Goal: Transaction & Acquisition: Purchase product/service

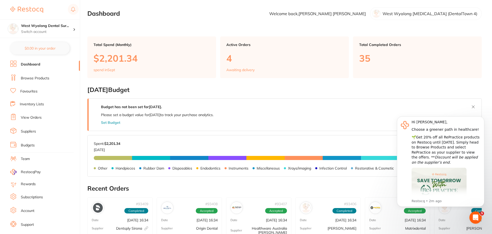
click at [44, 79] on link "Browse Products" at bounding box center [35, 78] width 29 height 5
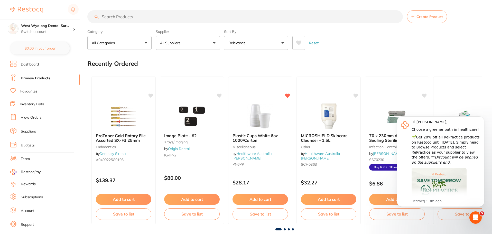
click at [127, 17] on input "search" at bounding box center [244, 16] width 315 height 13
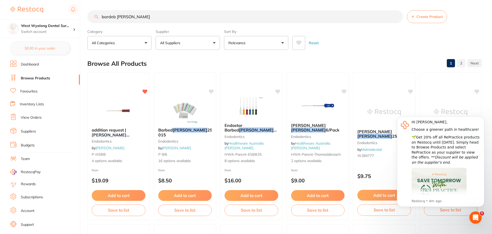
drag, startPoint x: 182, startPoint y: 118, endPoint x: 184, endPoint y: 157, distance: 39.6
click at [182, 118] on img at bounding box center [184, 111] width 33 height 26
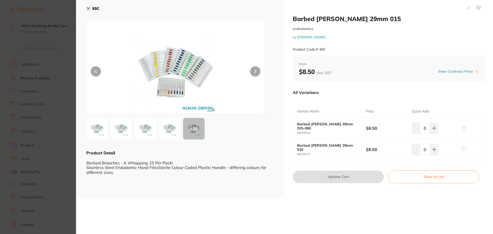
click at [88, 8] on icon at bounding box center [88, 8] width 3 height 3
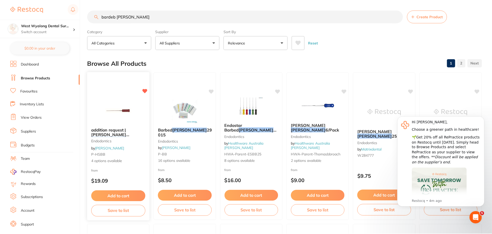
scroll to position [1, 0]
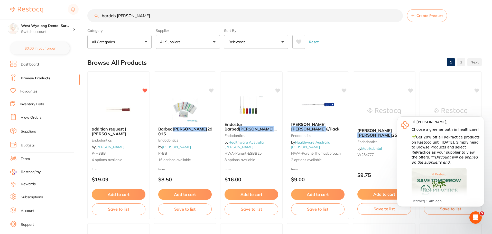
click at [147, 16] on input "bardeb [PERSON_NAME]" at bounding box center [244, 15] width 315 height 13
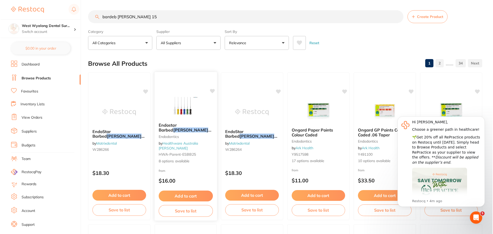
scroll to position [0, 0]
click at [187, 119] on img at bounding box center [185, 106] width 34 height 26
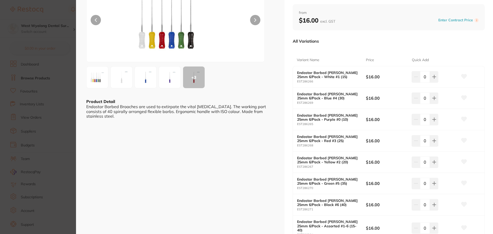
scroll to position [26, 0]
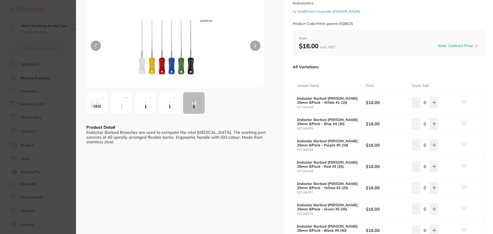
click at [305, 100] on b "Endostar Barbed [PERSON_NAME] 25mm 6/Pack - White #1 (15)" at bounding box center [328, 100] width 62 height 8
click at [195, 106] on div "+ 3" at bounding box center [194, 103] width 22 height 22
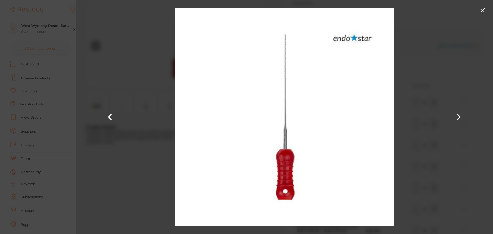
scroll to position [0, 0]
click at [106, 115] on button at bounding box center [110, 117] width 12 height 117
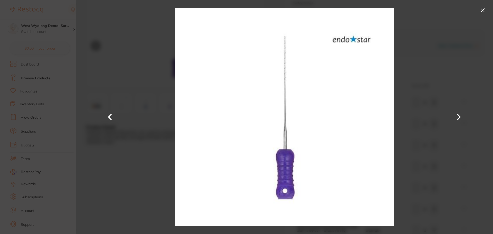
click at [109, 115] on button at bounding box center [110, 117] width 12 height 117
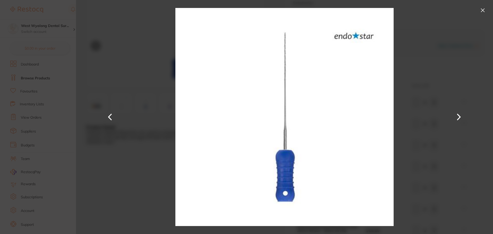
drag, startPoint x: 485, startPoint y: 7, endPoint x: 384, endPoint y: 93, distance: 132.9
click at [485, 7] on button at bounding box center [483, 10] width 8 height 8
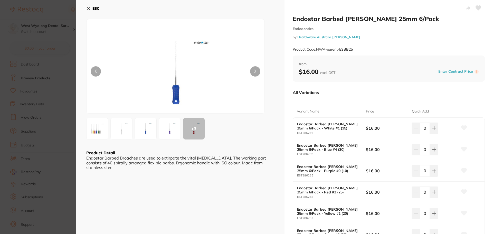
click at [89, 8] on icon at bounding box center [88, 8] width 4 height 4
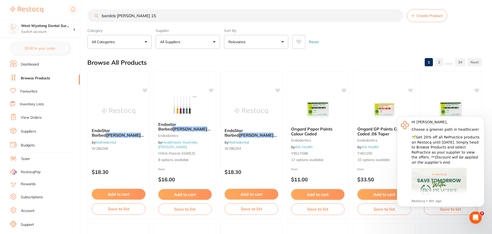
click at [144, 18] on input "bardeb [PERSON_NAME] 15" at bounding box center [244, 15] width 315 height 13
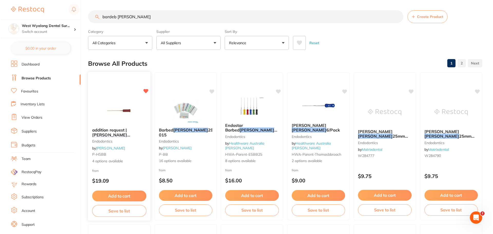
scroll to position [0, 0]
type input "bardeb [PERSON_NAME]"
click at [123, 127] on span "addition request | [PERSON_NAME]" at bounding box center [110, 132] width 38 height 10
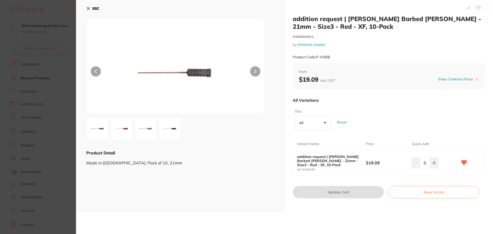
click at [257, 70] on button at bounding box center [255, 71] width 10 height 10
click at [117, 126] on img at bounding box center [121, 128] width 18 height 18
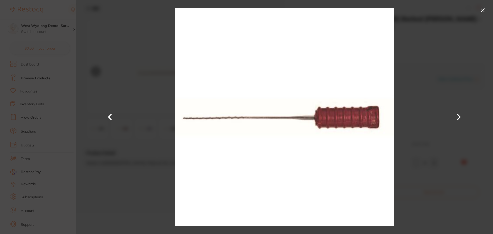
click at [110, 118] on button at bounding box center [110, 117] width 12 height 117
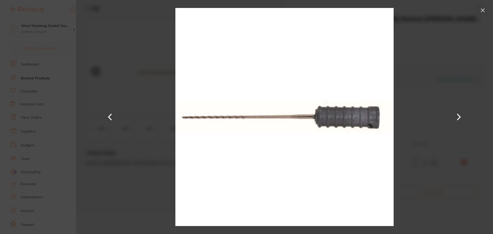
click at [482, 15] on div at bounding box center [284, 117] width 417 height 234
click at [481, 9] on button at bounding box center [483, 10] width 8 height 8
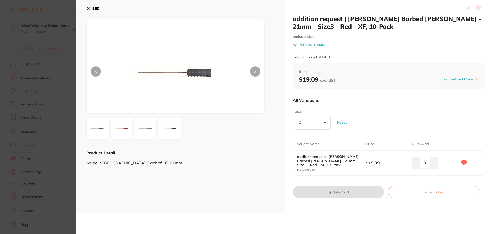
click at [96, 74] on button at bounding box center [96, 71] width 10 height 10
click at [117, 128] on img at bounding box center [121, 128] width 18 height 18
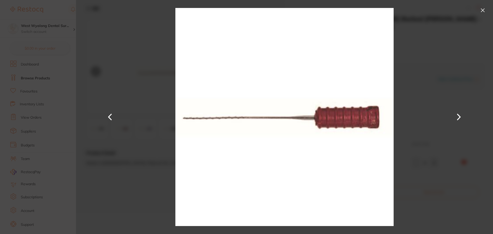
click at [480, 10] on button at bounding box center [483, 10] width 8 height 8
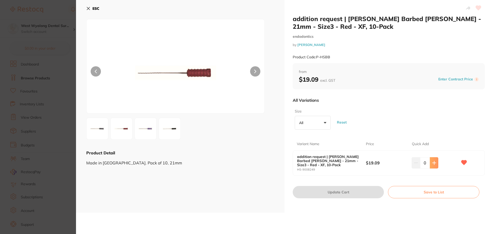
click at [433, 165] on icon at bounding box center [434, 163] width 4 height 4
type input "1"
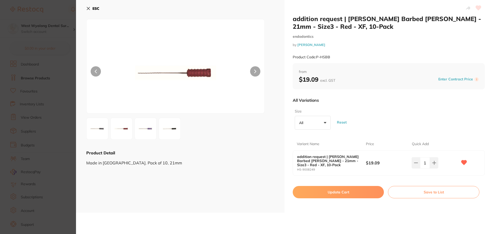
click at [331, 192] on button "Update Cart" at bounding box center [338, 192] width 91 height 12
checkbox input "false"
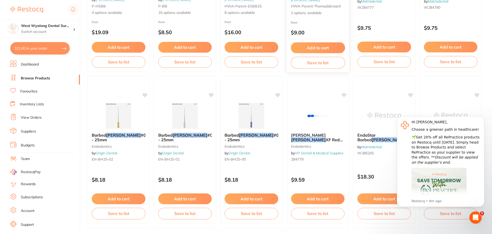
scroll to position [181, 0]
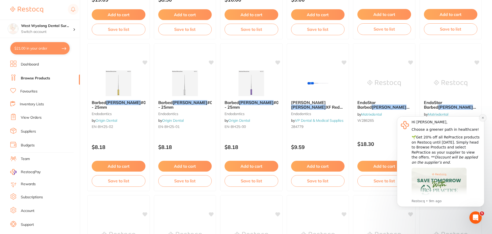
click at [482, 117] on icon "Dismiss notification" at bounding box center [482, 117] width 3 height 3
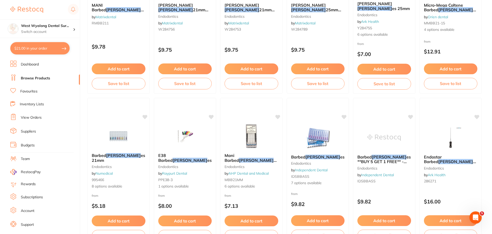
scroll to position [746, 0]
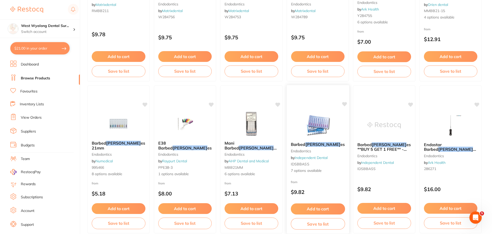
click at [340, 145] on span "es" at bounding box center [342, 144] width 4 height 5
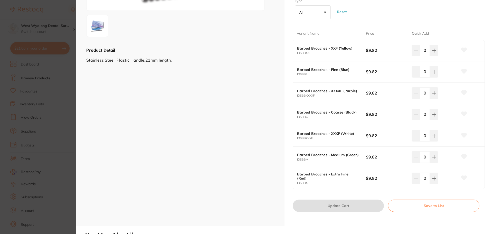
click at [463, 178] on icon at bounding box center [463, 178] width 5 height 5
click at [432, 177] on icon at bounding box center [434, 178] width 4 height 4
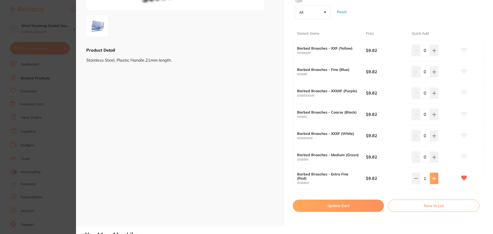
click at [432, 177] on icon at bounding box center [434, 178] width 4 height 4
type input "2"
click at [303, 206] on button "Update Cart" at bounding box center [338, 206] width 91 height 12
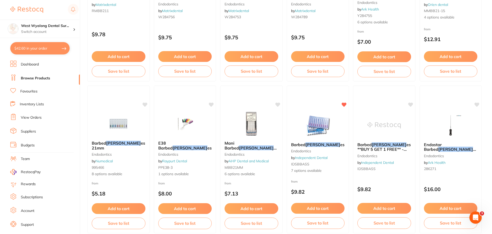
click at [35, 50] on button "$42.60 in your order" at bounding box center [39, 48] width 59 height 12
checkbox input "true"
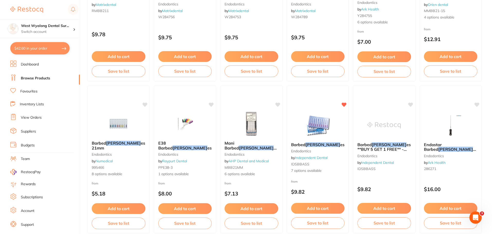
checkbox input "true"
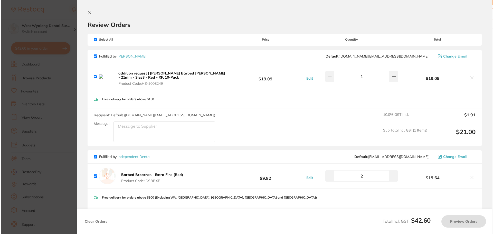
scroll to position [0, 0]
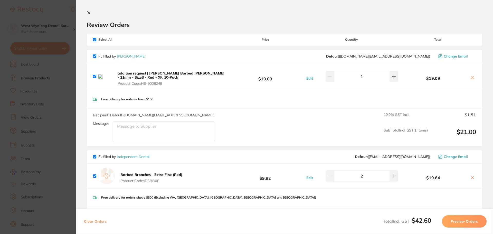
click at [472, 75] on div "$19.09" at bounding box center [438, 76] width 77 height 9
click at [470, 78] on icon at bounding box center [472, 78] width 4 height 4
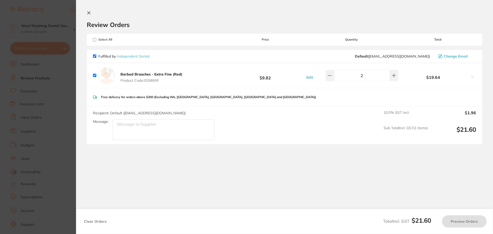
checkbox input "true"
click at [91, 11] on section "Review Orders Your orders are being processed and we will notify you once we ha…" at bounding box center [284, 112] width 417 height 225
click at [90, 12] on icon at bounding box center [89, 13] width 3 height 3
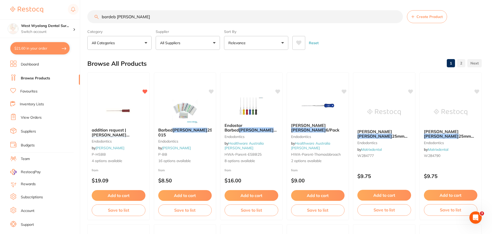
click at [236, 150] on link "Healthware Australia [PERSON_NAME]" at bounding box center [243, 145] width 39 height 9
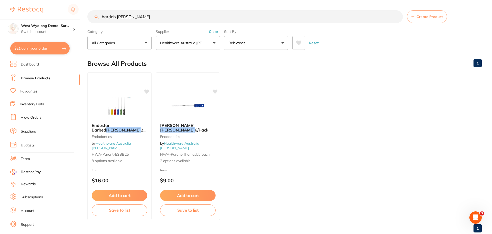
click at [29, 80] on link "Browse Products" at bounding box center [35, 78] width 29 height 5
click at [110, 15] on input "bardeb [PERSON_NAME]" at bounding box center [244, 16] width 315 height 13
click at [115, 18] on input "bardeb [PERSON_NAME]" at bounding box center [244, 16] width 315 height 13
click at [162, 19] on input "barded [PERSON_NAME]" at bounding box center [244, 16] width 315 height 13
click at [147, 18] on input "barded [PERSON_NAME]" at bounding box center [244, 16] width 315 height 13
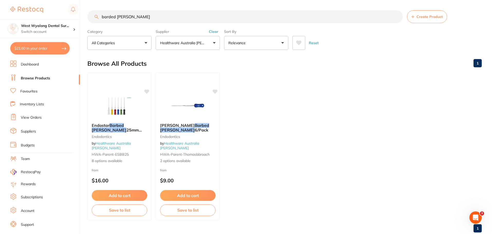
type input "barded [PERSON_NAME]"
click at [215, 42] on button "Healthware Australia [PERSON_NAME]" at bounding box center [188, 43] width 64 height 14
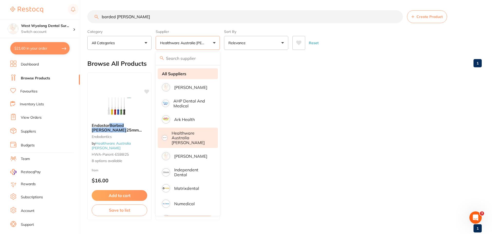
click at [182, 72] on strong "All Suppliers" at bounding box center [174, 73] width 24 height 5
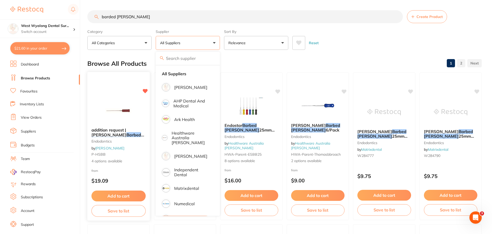
click at [104, 117] on img at bounding box center [119, 111] width 34 height 26
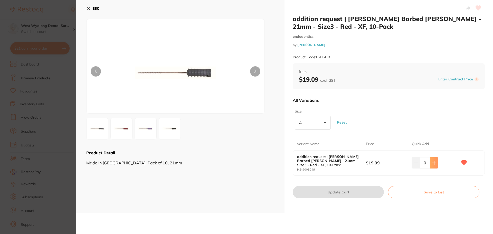
click at [435, 164] on icon at bounding box center [434, 163] width 4 height 4
type input "1"
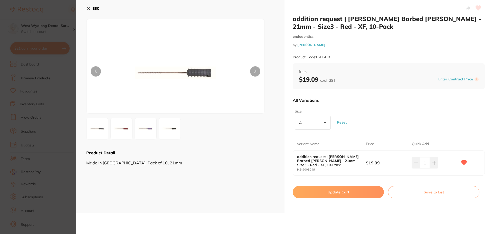
click at [328, 192] on button "Update Cart" at bounding box center [338, 192] width 91 height 12
checkbox input "false"
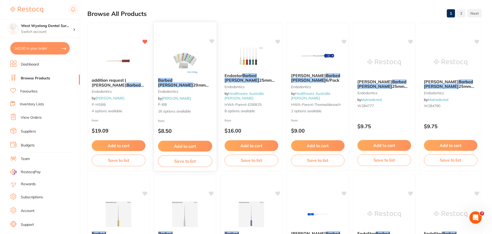
scroll to position [52, 0]
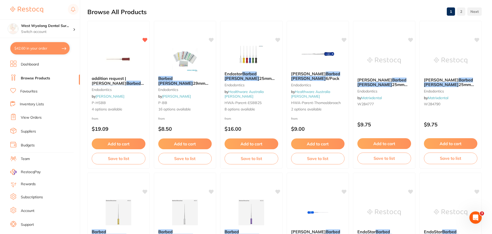
drag, startPoint x: 193, startPoint y: 67, endPoint x: 201, endPoint y: 83, distance: 17.7
click at [193, 67] on img at bounding box center [184, 59] width 33 height 26
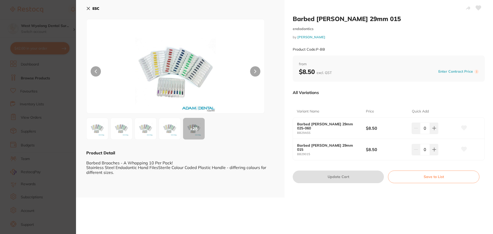
click at [169, 128] on img at bounding box center [170, 128] width 18 height 18
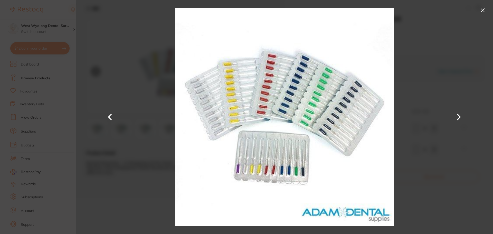
click at [483, 9] on button at bounding box center [483, 10] width 8 height 8
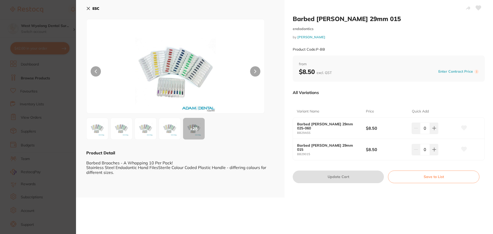
click at [90, 8] on icon at bounding box center [88, 8] width 4 height 4
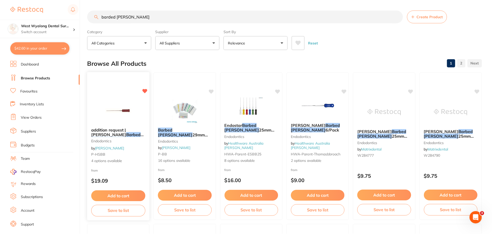
scroll to position [52, 0]
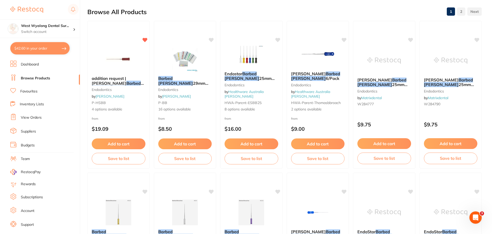
click at [24, 93] on link "Favourites" at bounding box center [28, 91] width 17 height 5
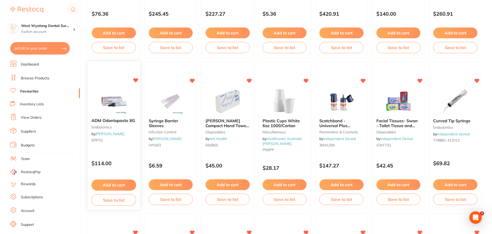
scroll to position [154, 0]
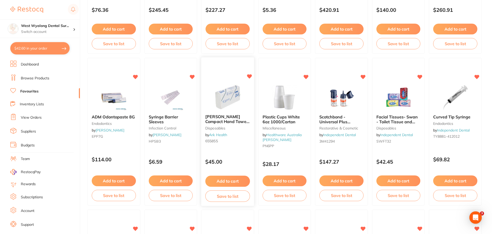
click at [231, 182] on button "Add to cart" at bounding box center [227, 181] width 44 height 11
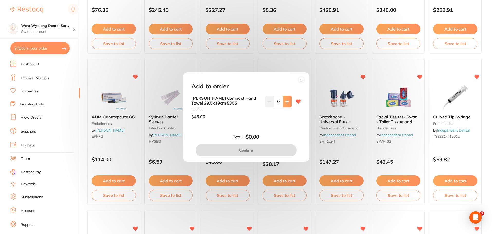
scroll to position [0, 0]
click at [287, 103] on icon at bounding box center [287, 102] width 4 height 4
type input "1"
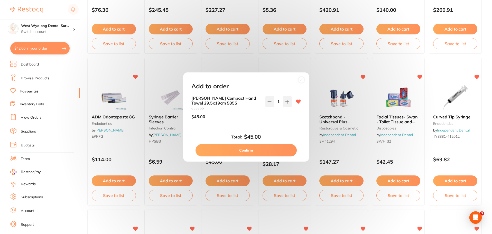
click at [238, 151] on button "Confirm" at bounding box center [245, 150] width 101 height 12
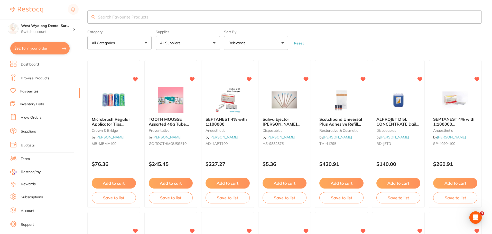
click at [152, 19] on input "search" at bounding box center [284, 16] width 394 height 13
type input "matrix"
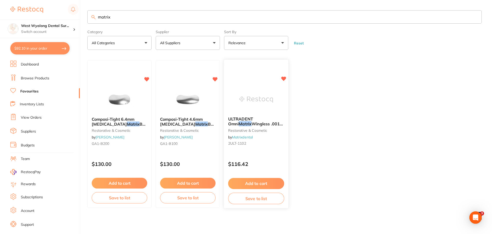
click at [255, 124] on span "Wingless .0015 Green (48)" at bounding box center [255, 126] width 55 height 10
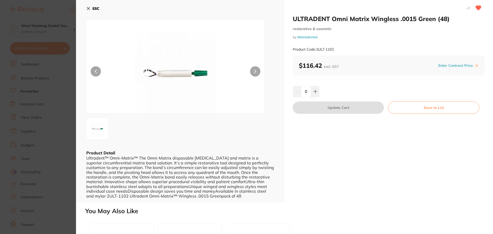
click at [88, 9] on icon at bounding box center [88, 8] width 4 height 4
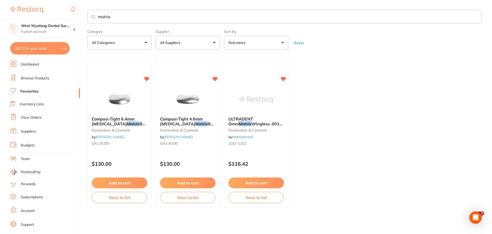
drag, startPoint x: 120, startPoint y: 17, endPoint x: 80, endPoint y: 16, distance: 40.1
click at [80, 16] on div "$92.10 West Wyalong Dental Sur... Switch account West Wyalong Dental Surgery (D…" at bounding box center [246, 117] width 492 height 234
click at [30, 78] on link "Browse Products" at bounding box center [35, 78] width 29 height 5
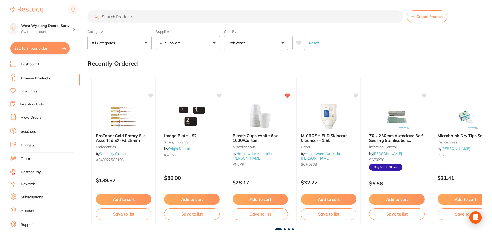
click at [126, 15] on input "search" at bounding box center [244, 16] width 315 height 13
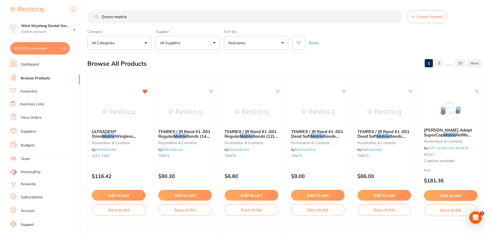
scroll to position [0, 0]
drag, startPoint x: 135, startPoint y: 18, endPoint x: 95, endPoint y: 22, distance: 40.0
click at [95, 22] on input "Green matrix" at bounding box center [244, 16] width 315 height 13
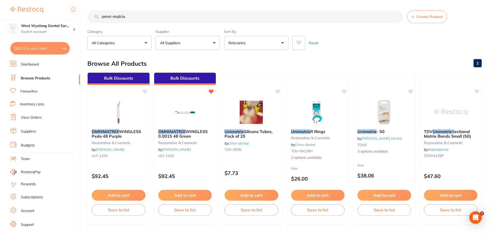
scroll to position [0, 0]
type input "omni-matrix"
click at [194, 192] on button "Add to cart" at bounding box center [185, 195] width 54 height 11
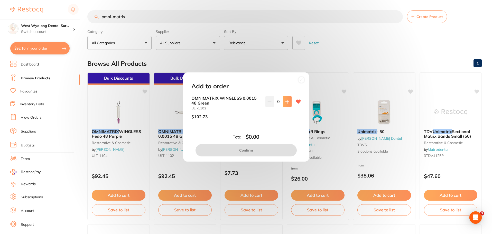
click at [288, 99] on button at bounding box center [287, 101] width 8 height 11
type input "1"
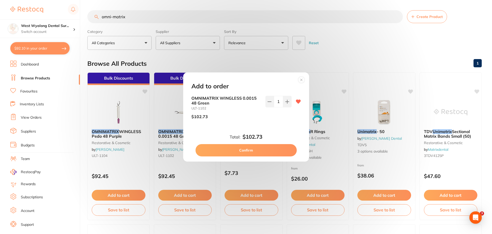
click at [252, 154] on button "Confirm" at bounding box center [245, 150] width 101 height 12
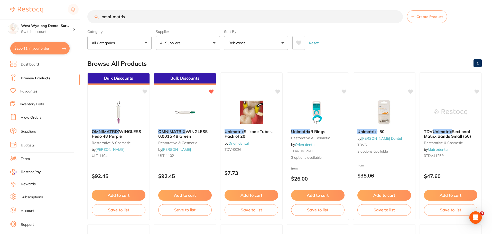
scroll to position [0, 0]
drag, startPoint x: 147, startPoint y: 12, endPoint x: 93, endPoint y: 21, distance: 54.2
click at [93, 21] on input "omni-matrix" at bounding box center [244, 16] width 315 height 13
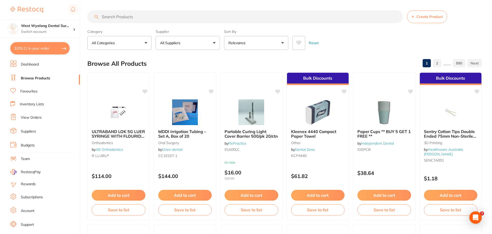
scroll to position [0, 0]
click at [33, 66] on link "Dashboard" at bounding box center [30, 64] width 18 height 5
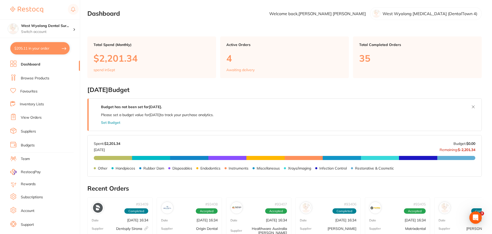
drag, startPoint x: 28, startPoint y: 77, endPoint x: 58, endPoint y: 47, distance: 41.9
click at [28, 77] on link "Browse Products" at bounding box center [35, 78] width 29 height 5
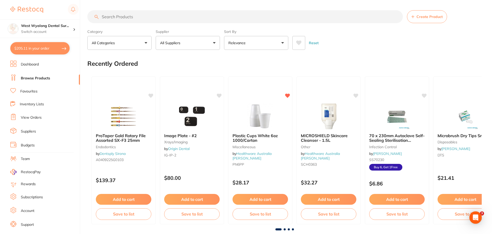
click at [119, 18] on input "search" at bounding box center [244, 16] width 315 height 13
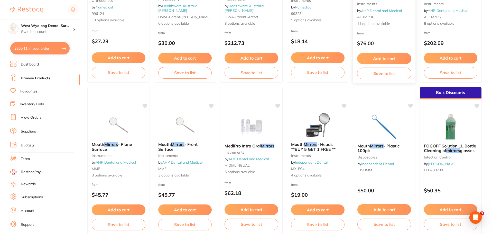
scroll to position [154, 0]
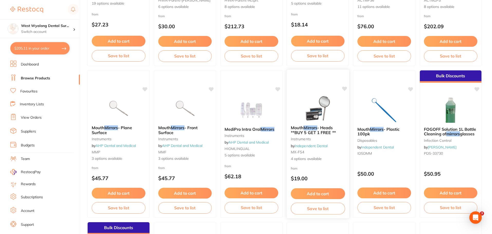
type input "mirrors"
drag, startPoint x: 322, startPoint y: 131, endPoint x: 329, endPoint y: 155, distance: 25.3
click at [322, 131] on span "- Heads **BUY 5 GET 1 FREE **" at bounding box center [313, 130] width 44 height 10
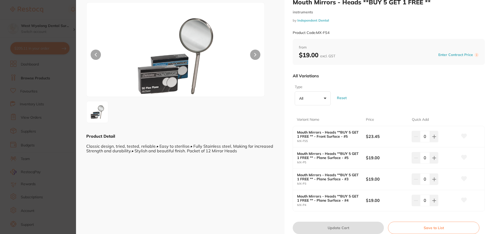
scroll to position [26, 0]
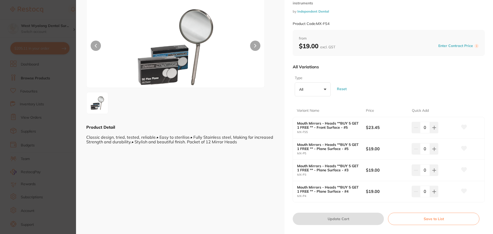
click at [463, 127] on icon at bounding box center [463, 127] width 5 height 5
click at [433, 129] on icon at bounding box center [434, 128] width 4 height 4
type input "1"
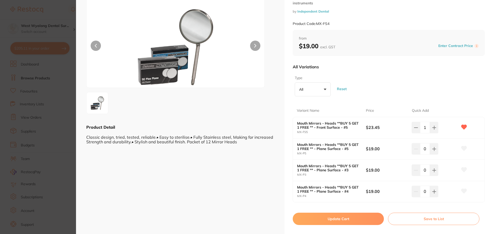
click at [336, 221] on button "Update Cart" at bounding box center [338, 219] width 91 height 12
checkbox input "false"
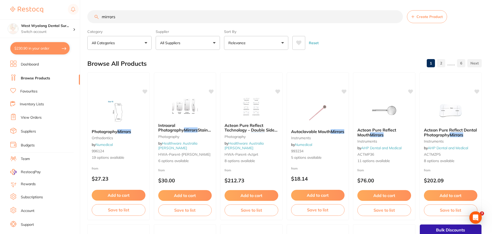
click at [49, 50] on button "$230.90 in your order" at bounding box center [39, 48] width 59 height 12
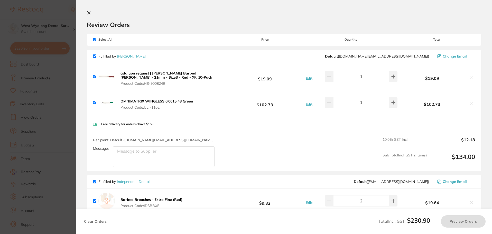
checkbox input "true"
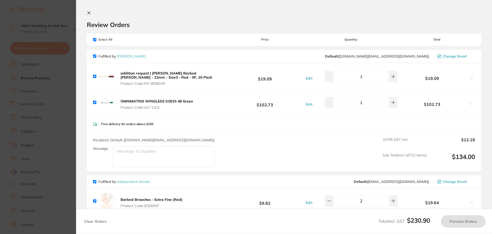
checkbox input "true"
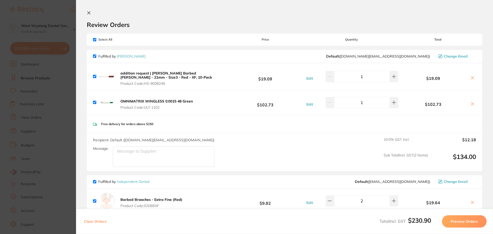
click at [87, 12] on icon at bounding box center [89, 13] width 4 height 4
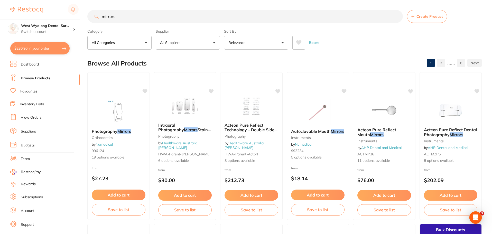
scroll to position [0, 0]
drag, startPoint x: 119, startPoint y: 18, endPoint x: 86, endPoint y: 19, distance: 33.1
click at [86, 19] on div "$230.90 West Wyalong Dental Sur... Switch account West Wyalong Dental Surgery (…" at bounding box center [246, 117] width 492 height 234
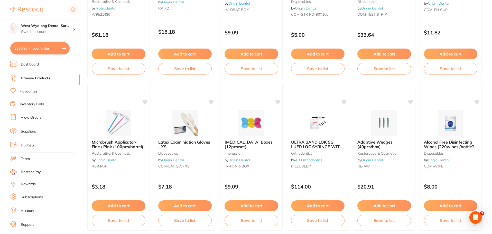
scroll to position [462, 0]
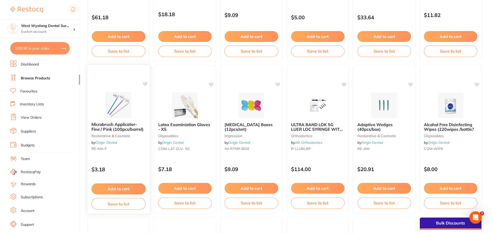
click at [108, 125] on span "Microbrush Applicator- Fine / Pink (100pcs/barrel)" at bounding box center [117, 127] width 52 height 10
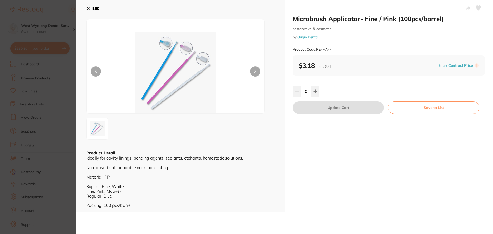
click at [476, 8] on icon at bounding box center [478, 8] width 5 height 5
click at [88, 8] on icon at bounding box center [88, 8] width 4 height 4
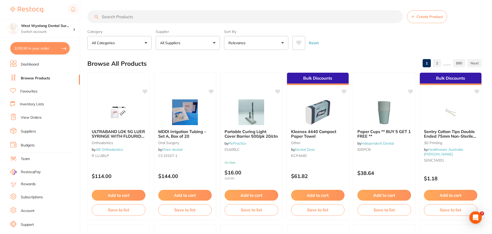
click at [124, 17] on input "search" at bounding box center [244, 16] width 315 height 13
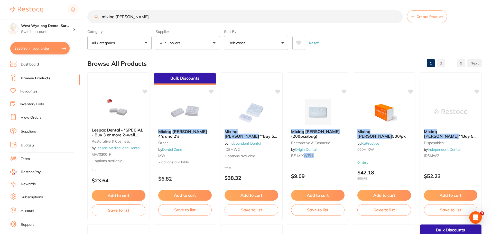
click at [204, 40] on button "All Suppliers" at bounding box center [188, 43] width 64 height 14
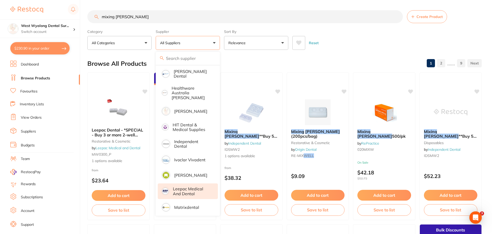
scroll to position [128, 0]
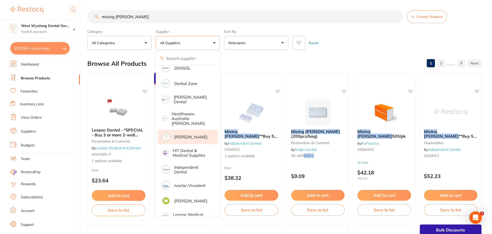
click at [185, 136] on p "[PERSON_NAME]" at bounding box center [190, 137] width 33 height 5
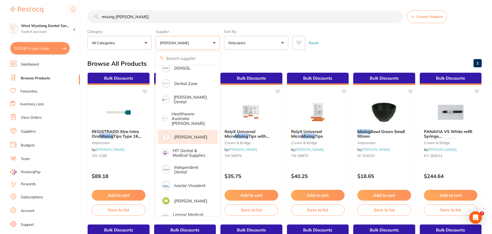
scroll to position [0, 0]
drag, startPoint x: 135, startPoint y: 18, endPoint x: 85, endPoint y: 19, distance: 50.3
click at [85, 19] on div "$230.90 West Wyalong Dental Sur... Switch account West Wyalong Dental Surgery (…" at bounding box center [246, 117] width 492 height 234
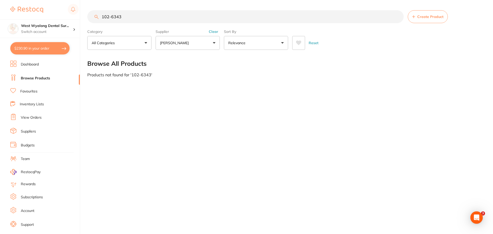
drag, startPoint x: 129, startPoint y: 15, endPoint x: 63, endPoint y: 17, distance: 65.8
click at [63, 17] on div "$230.90 West Wyalong Dental Sur... Switch account West Wyalong Dental Surgery (…" at bounding box center [246, 117] width 493 height 234
type input "7"
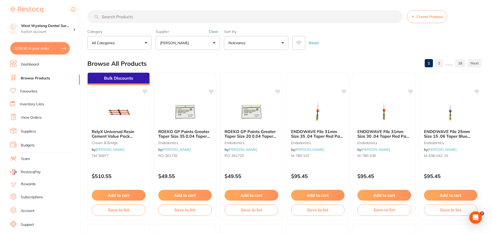
click at [123, 12] on input "search" at bounding box center [244, 16] width 315 height 13
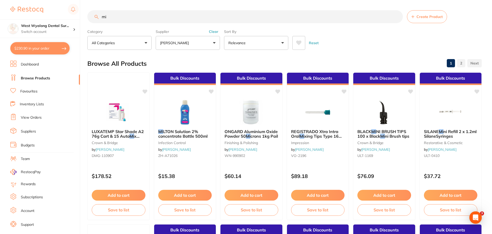
type input "m"
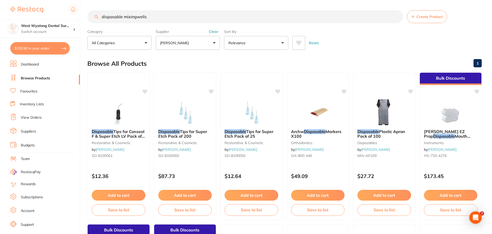
click at [136, 16] on input "disposable mixingwells" at bounding box center [244, 16] width 315 height 13
drag, startPoint x: 123, startPoint y: 17, endPoint x: 89, endPoint y: 16, distance: 33.9
click at [89, 16] on input "disposable mixing wells" at bounding box center [244, 16] width 315 height 13
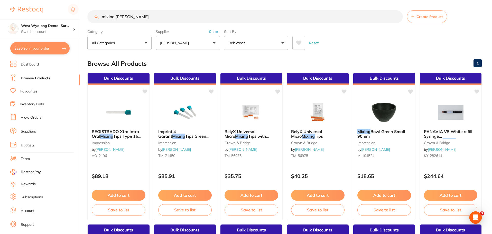
click at [36, 79] on link "Browse Products" at bounding box center [35, 78] width 29 height 5
drag, startPoint x: 140, startPoint y: 17, endPoint x: 81, endPoint y: 18, distance: 59.1
click at [81, 18] on div "$230.90 West Wyalong Dental Sur... Switch account West Wyalong Dental Surgery (…" at bounding box center [246, 117] width 492 height 234
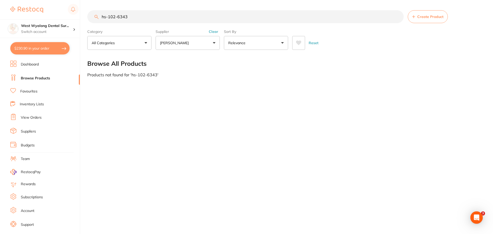
drag, startPoint x: 137, startPoint y: 17, endPoint x: 96, endPoint y: 16, distance: 40.8
click at [96, 16] on div "hs-102-6343 Create Product" at bounding box center [284, 16] width 395 height 13
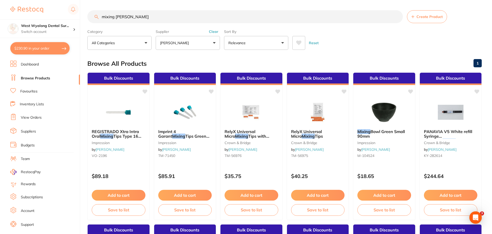
type input "mixing wells"
click at [215, 42] on button "[PERSON_NAME]" at bounding box center [188, 43] width 64 height 14
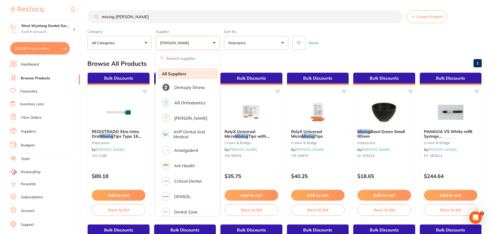
click at [172, 72] on strong "All Suppliers" at bounding box center [174, 73] width 24 height 5
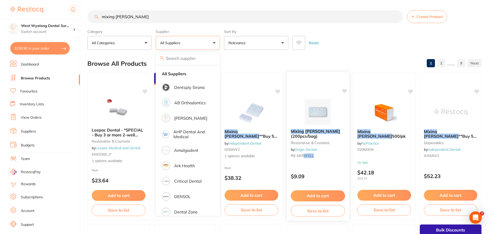
click at [313, 131] on em "wells" at bounding box center [322, 131] width 35 height 5
click at [313, 131] on section at bounding box center [246, 117] width 492 height 234
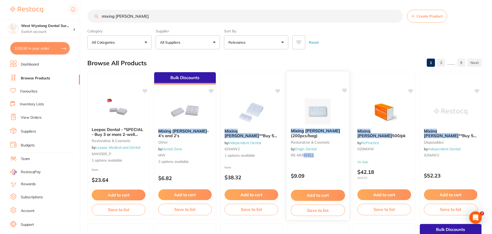
click at [301, 132] on em "Mixing" at bounding box center [296, 130] width 13 height 5
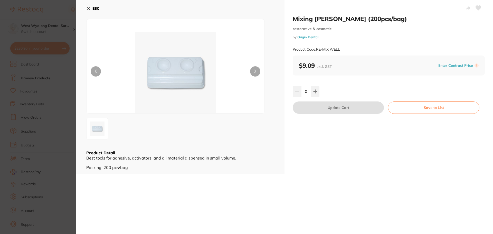
click at [476, 8] on icon at bounding box center [478, 8] width 5 height 5
click at [314, 93] on icon at bounding box center [315, 91] width 4 height 4
type input "1"
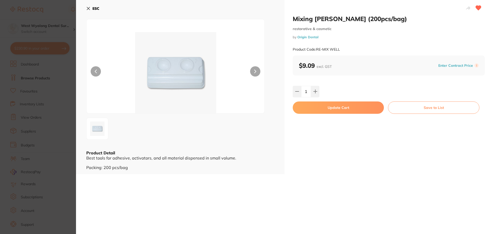
click at [331, 109] on button "Update Cart" at bounding box center [338, 107] width 91 height 12
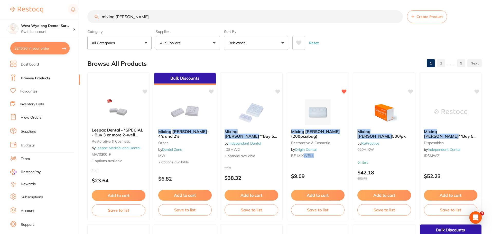
click at [36, 52] on button "$240.90 in your order" at bounding box center [39, 48] width 59 height 12
checkbox input "true"
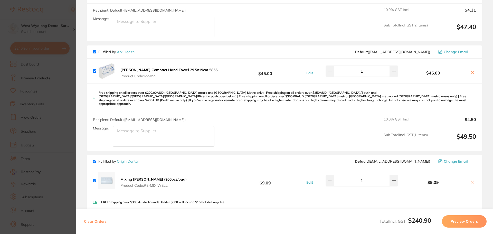
scroll to position [257, 0]
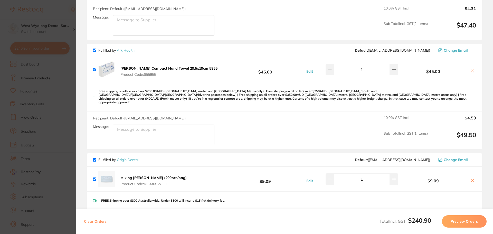
click at [473, 178] on button at bounding box center [472, 180] width 7 height 5
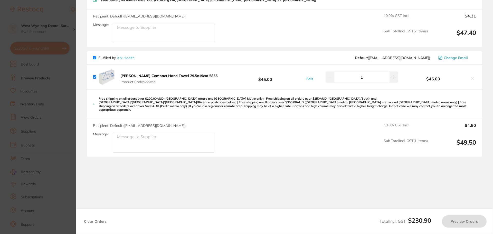
checkbox input "true"
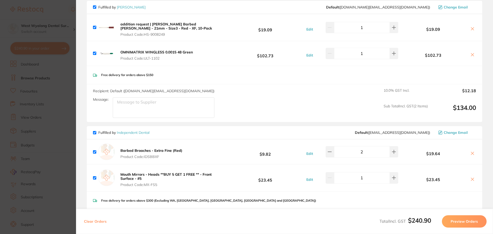
scroll to position [0, 0]
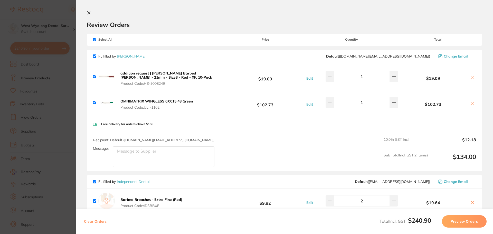
click at [88, 12] on icon at bounding box center [89, 13] width 3 height 3
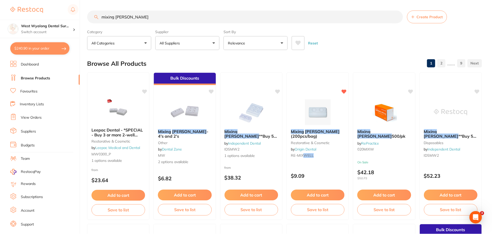
scroll to position [0, 0]
click at [31, 89] on li "Favourites" at bounding box center [45, 91] width 70 height 7
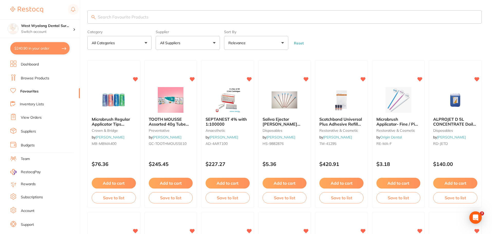
click at [133, 18] on input "search" at bounding box center [284, 16] width 394 height 13
type input "014"
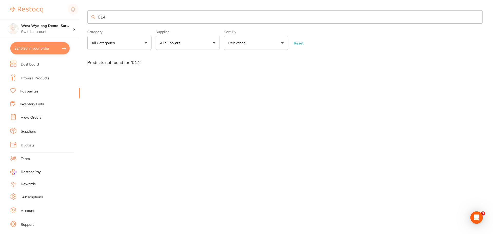
scroll to position [0, 0]
drag, startPoint x: 118, startPoint y: 20, endPoint x: 92, endPoint y: 21, distance: 26.2
click at [92, 21] on input "014" at bounding box center [284, 16] width 395 height 13
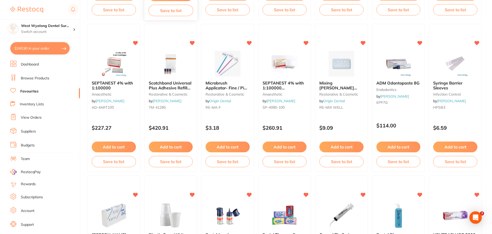
scroll to position [205, 0]
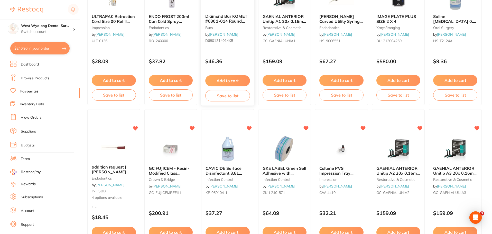
scroll to position [719, 0]
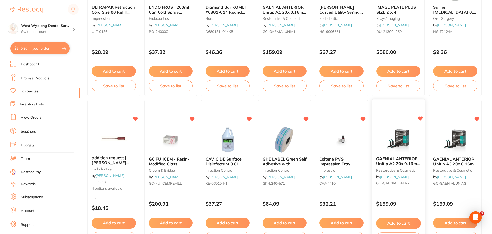
click at [392, 224] on button "Add to cart" at bounding box center [398, 223] width 44 height 11
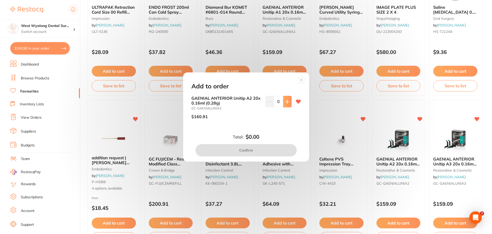
scroll to position [0, 0]
click at [287, 103] on icon at bounding box center [287, 102] width 4 height 4
type input "1"
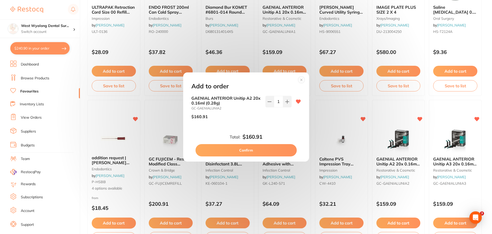
click at [260, 152] on button "Confirm" at bounding box center [245, 150] width 101 height 12
checkbox input "false"
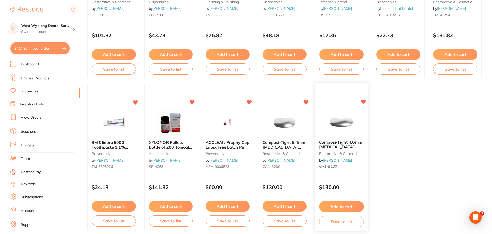
scroll to position [1063, 0]
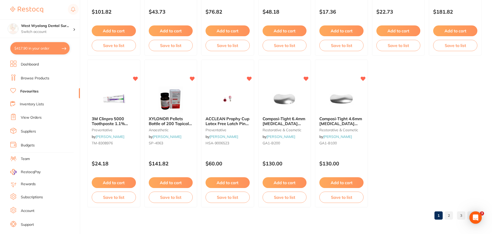
click at [447, 213] on link "2" at bounding box center [449, 215] width 8 height 10
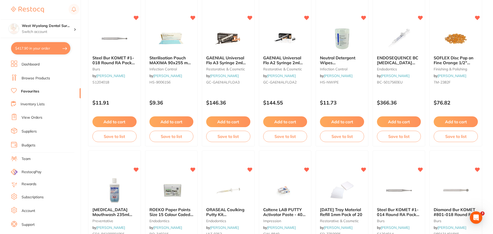
scroll to position [0, 0]
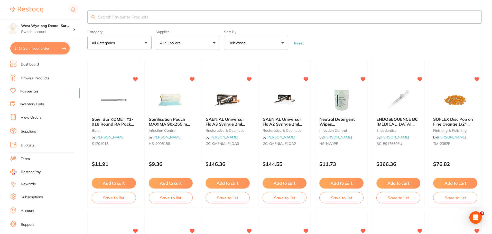
drag, startPoint x: 115, startPoint y: 125, endPoint x: 115, endPoint y: 128, distance: 2.8
click at [115, 125] on span "Steel Bur KOMET #1-018 Round RA Pack of 6" at bounding box center [113, 124] width 42 height 15
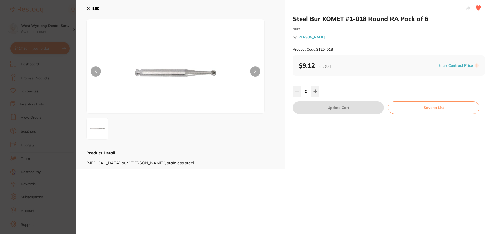
drag, startPoint x: 88, startPoint y: 8, endPoint x: 85, endPoint y: 170, distance: 162.3
click at [88, 8] on icon at bounding box center [88, 8] width 3 height 3
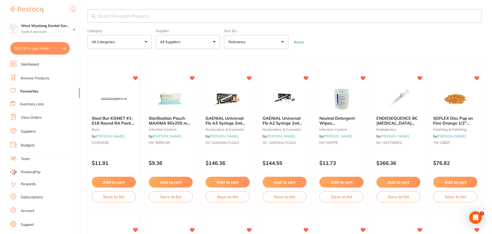
click at [139, 12] on input "search" at bounding box center [284, 15] width 394 height 13
type input "steel bur"
click at [45, 61] on li "Dashboard" at bounding box center [45, 65] width 70 height 8
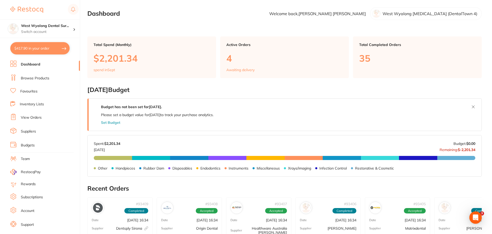
click at [45, 63] on li "Dashboard" at bounding box center [45, 65] width 70 height 8
click at [41, 82] on li "Browse Products" at bounding box center [45, 78] width 70 height 8
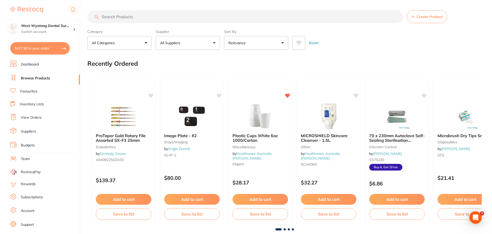
click at [148, 15] on input "search" at bounding box center [244, 16] width 315 height 13
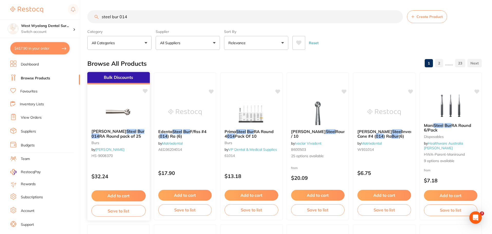
type input "steel bur 014"
click at [115, 195] on button "Add to cart" at bounding box center [118, 195] width 54 height 11
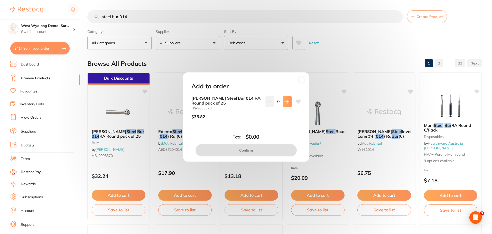
click at [286, 102] on icon at bounding box center [286, 101] width 3 height 3
type input "1"
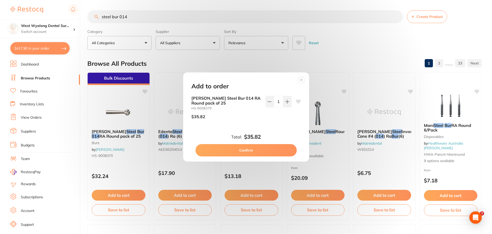
click at [298, 103] on icon at bounding box center [298, 101] width 5 height 5
click at [236, 145] on button "Confirm" at bounding box center [245, 150] width 101 height 12
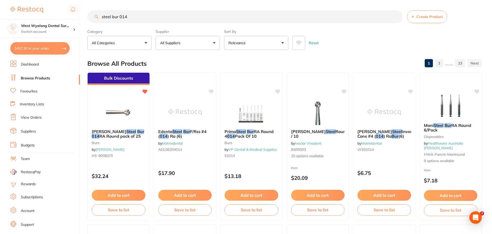
click at [50, 65] on li "Dashboard" at bounding box center [45, 65] width 70 height 8
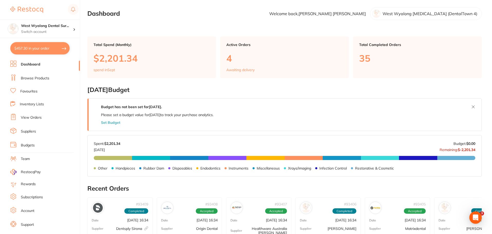
click at [50, 78] on li "Browse Products" at bounding box center [45, 78] width 70 height 8
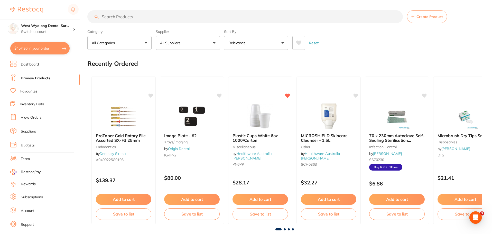
click at [108, 16] on input "search" at bounding box center [244, 16] width 315 height 13
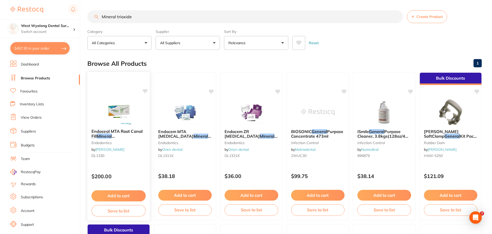
type input "Mineral trioxide"
drag, startPoint x: 145, startPoint y: 92, endPoint x: 144, endPoint y: 100, distance: 7.7
click at [145, 92] on icon at bounding box center [145, 91] width 5 height 4
click at [121, 196] on button "Add to cart" at bounding box center [118, 195] width 54 height 11
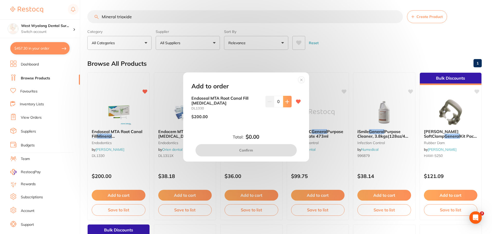
click at [288, 102] on icon at bounding box center [287, 102] width 4 height 4
type input "1"
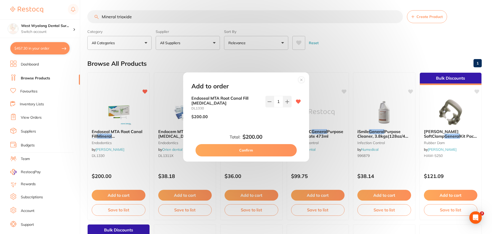
click at [247, 149] on button "Confirm" at bounding box center [245, 150] width 101 height 12
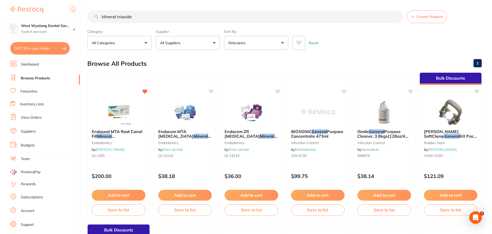
scroll to position [0, 0]
drag, startPoint x: 136, startPoint y: 17, endPoint x: 96, endPoint y: 20, distance: 39.6
click at [96, 20] on input "Mineral trioxide" at bounding box center [244, 16] width 315 height 13
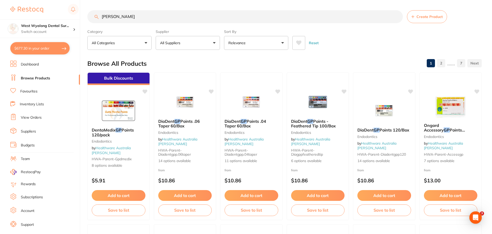
drag, startPoint x: 140, startPoint y: 14, endPoint x: 97, endPoint y: 21, distance: 43.4
click at [97, 21] on input "gp packer" at bounding box center [244, 16] width 315 height 13
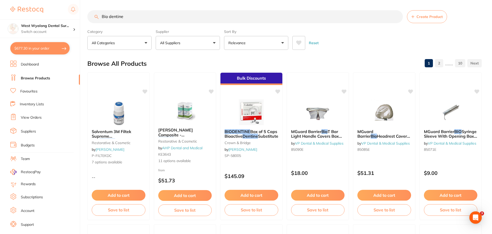
scroll to position [0, 0]
type input "Bio dentine"
drag, startPoint x: 246, startPoint y: 135, endPoint x: 248, endPoint y: 147, distance: 12.0
click at [246, 135] on em "Dentine" at bounding box center [249, 136] width 15 height 5
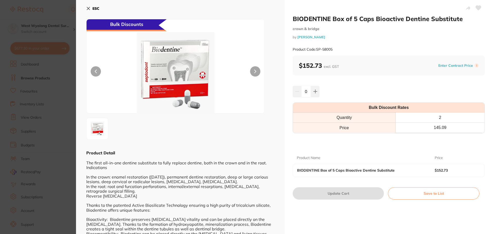
click at [250, 69] on div "Bulk Discounts" at bounding box center [175, 66] width 178 height 95
click at [253, 71] on button at bounding box center [255, 71] width 10 height 10
click at [88, 7] on icon at bounding box center [88, 8] width 4 height 4
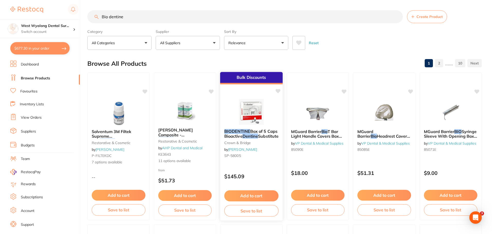
click at [231, 162] on div "BIODENTINE Box of 5 Caps Bioactive Dentine Substitute crown & bridge by Henry S…" at bounding box center [251, 144] width 62 height 39
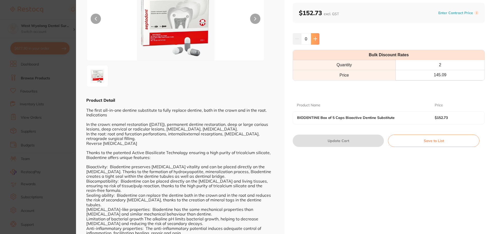
click at [316, 36] on button at bounding box center [315, 38] width 8 height 11
type input "1"
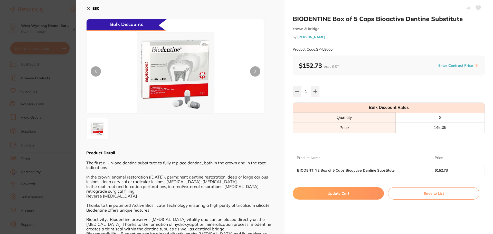
click at [89, 9] on icon at bounding box center [88, 8] width 3 height 3
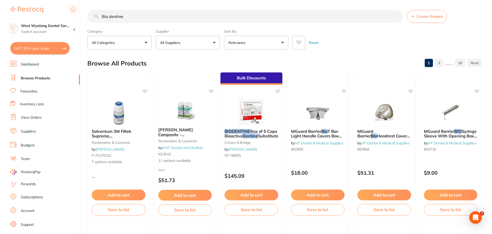
scroll to position [0, 0]
drag, startPoint x: 143, startPoint y: 18, endPoint x: 82, endPoint y: 23, distance: 60.5
click at [82, 23] on div "$677.30 West Wyalong Dental Sur... Switch account West Wyalong Dental Surgery (…" at bounding box center [246, 117] width 492 height 234
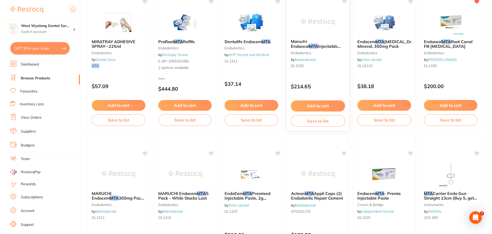
scroll to position [103, 0]
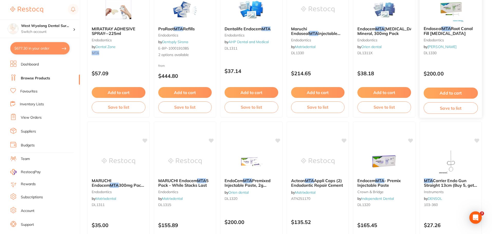
type input "mta"
click at [449, 94] on button "Add to cart" at bounding box center [450, 93] width 54 height 11
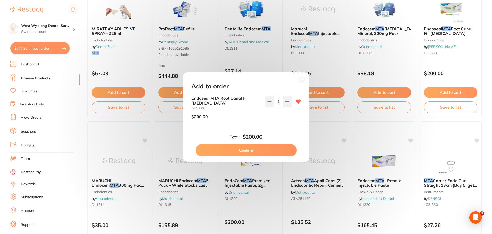
click at [237, 148] on button "Confirm" at bounding box center [245, 150] width 101 height 12
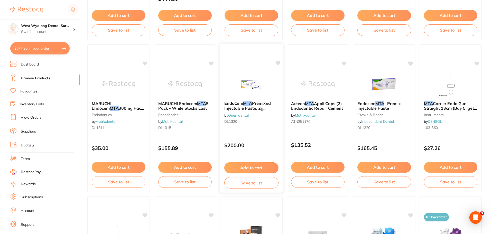
scroll to position [205, 0]
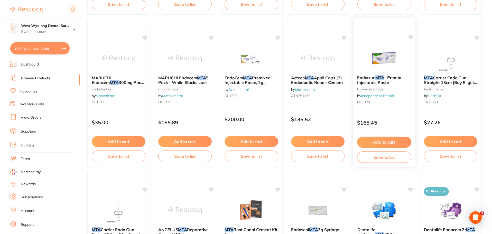
click at [371, 78] on span "Endocem" at bounding box center [366, 77] width 18 height 5
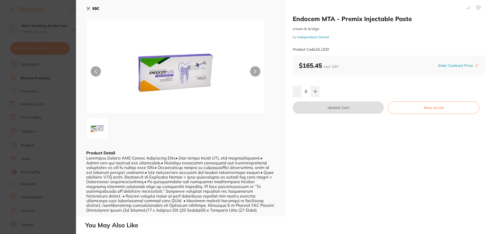
click at [89, 5] on button "ESC" at bounding box center [92, 8] width 13 height 9
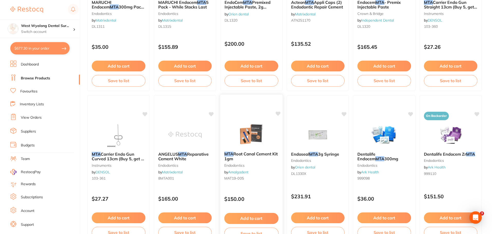
scroll to position [308, 0]
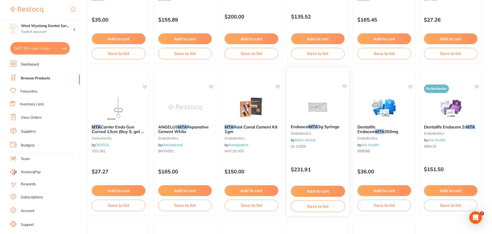
click at [290, 127] on div "Endoseal MTA 3g Syringe endodontics by Orien dental DL1330X" at bounding box center [317, 137] width 62 height 34
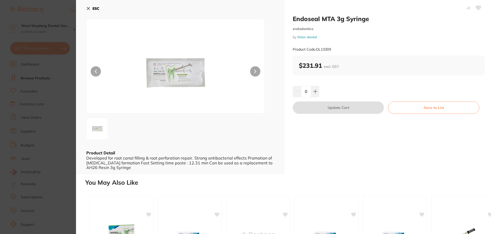
click at [90, 8] on button "ESC" at bounding box center [92, 8] width 13 height 9
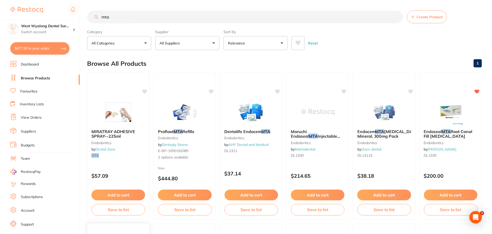
scroll to position [308, 0]
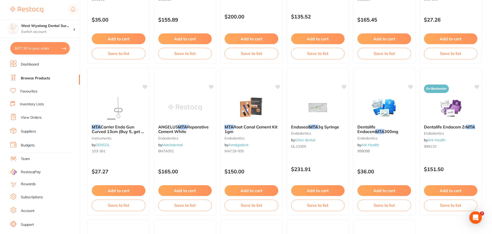
click at [22, 48] on button "$677.30 in your order" at bounding box center [39, 48] width 59 height 12
checkbox input "true"
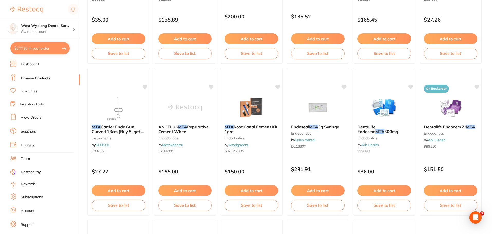
checkbox input "true"
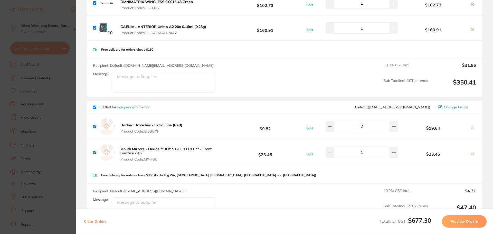
scroll to position [128, 0]
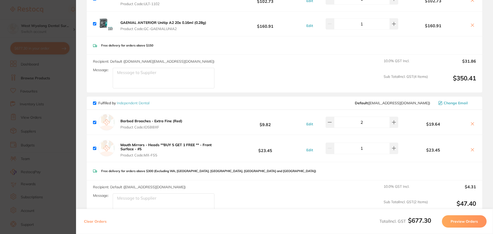
click at [145, 120] on b "Barbed Broaches - Extra Fine (Red)" at bounding box center [151, 121] width 62 height 5
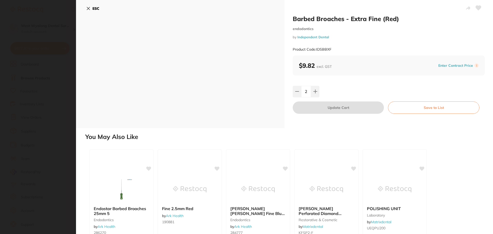
scroll to position [0, 0]
click at [88, 9] on icon at bounding box center [88, 8] width 4 height 4
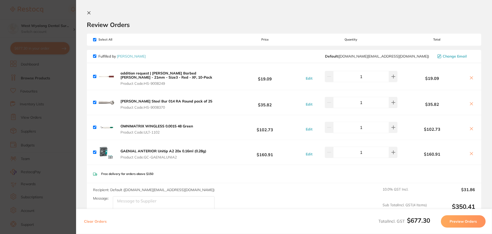
click at [88, 12] on icon at bounding box center [89, 13] width 3 height 3
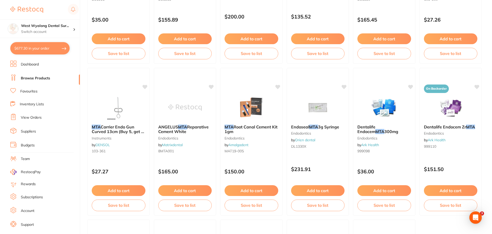
click at [39, 119] on link "View Orders" at bounding box center [31, 117] width 21 height 5
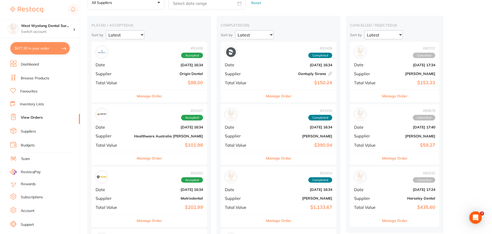
scroll to position [26, 0]
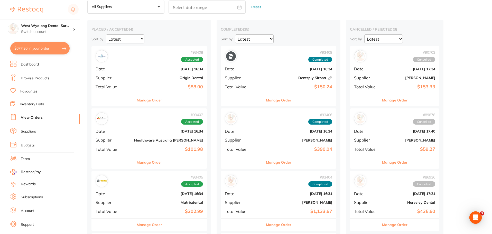
click at [243, 73] on div "# 93409 Completed Date Sept 10 2025, 16:34 Supplier Dentsply Sirona This order …" at bounding box center [279, 70] width 116 height 48
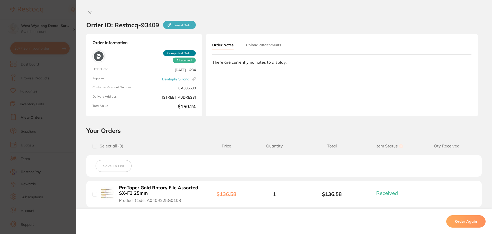
click at [88, 13] on icon at bounding box center [90, 13] width 4 height 4
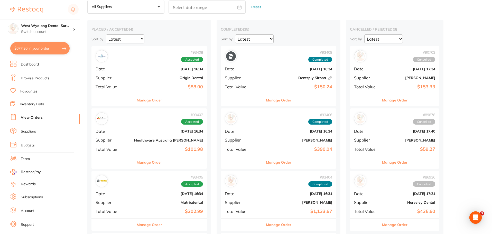
click at [226, 133] on div "# 93406 Completed Date Sept 10 2025, 16:34 Supplier Adam Dental Total Value $39…" at bounding box center [279, 132] width 116 height 48
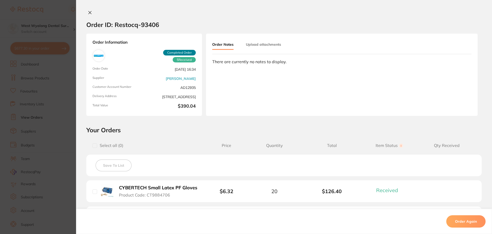
click at [88, 14] on icon at bounding box center [90, 13] width 4 height 4
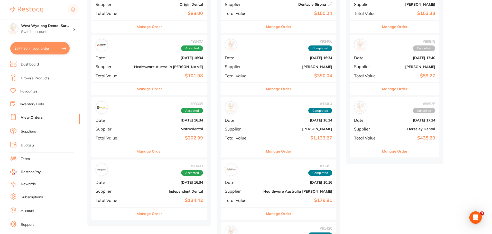
scroll to position [128, 0]
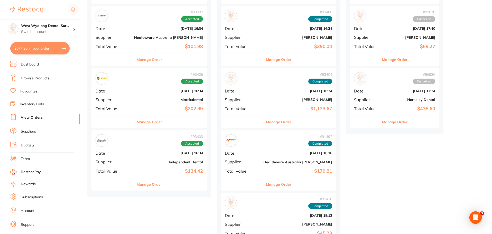
drag, startPoint x: 231, startPoint y: 96, endPoint x: 229, endPoint y: 99, distance: 2.6
click at [230, 96] on div "# 93404 Completed Date Sept 10 2025, 16:34 Supplier Henry Schein Halas Total Va…" at bounding box center [279, 92] width 116 height 48
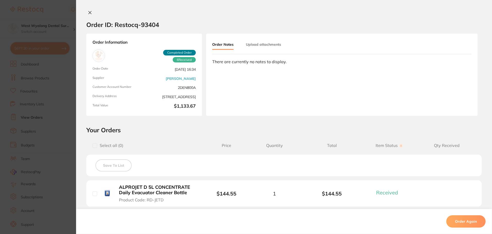
click at [88, 11] on icon at bounding box center [90, 13] width 4 height 4
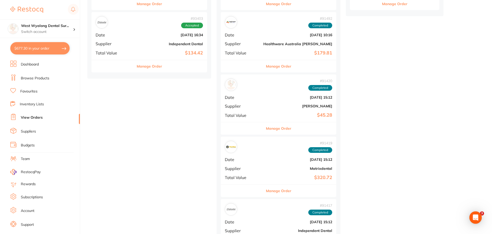
scroll to position [257, 0]
